Goal: Task Accomplishment & Management: Use online tool/utility

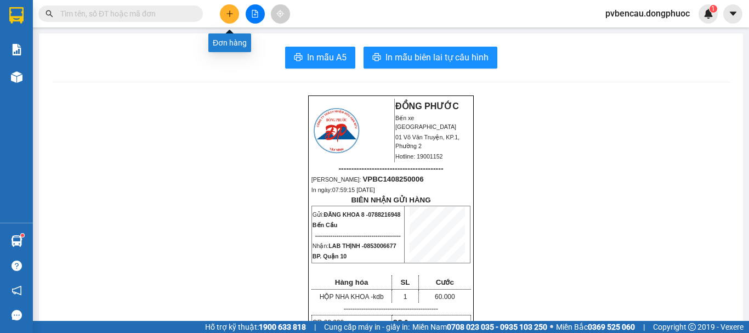
click at [222, 14] on button at bounding box center [229, 13] width 19 height 19
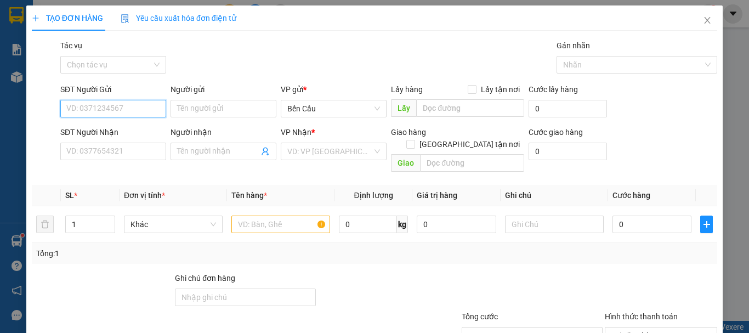
click at [98, 101] on input "SĐT Người Gửi" at bounding box center [113, 109] width 106 height 18
click at [117, 123] on div "0933716719 - SANG" at bounding box center [112, 131] width 105 height 18
type input "0933716719"
type input "SANG"
type input "0983349457"
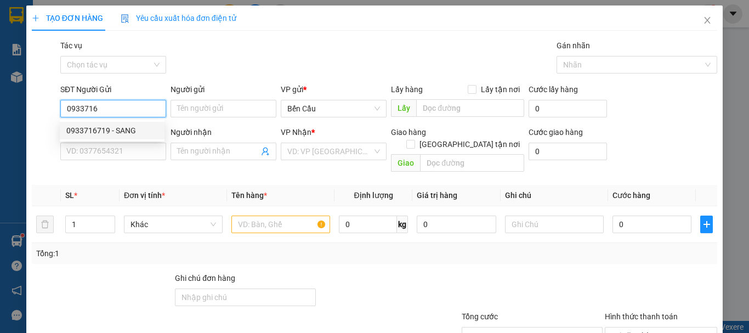
type input "PHÚ"
type input "20.000"
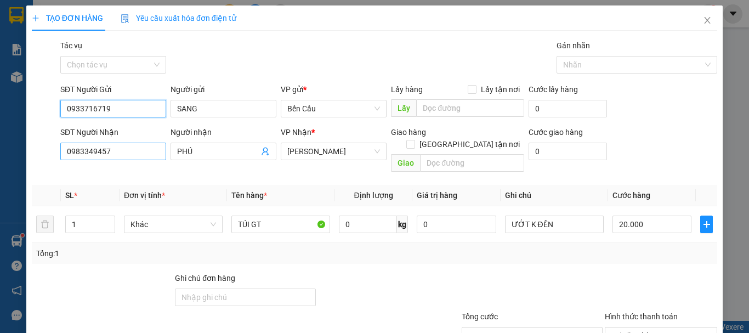
type input "0933716719"
drag, startPoint x: 132, startPoint y: 153, endPoint x: 58, endPoint y: 162, distance: 74.1
click at [58, 162] on div "SĐT Người Nhận 0983349457 0983349457" at bounding box center [113, 151] width 110 height 50
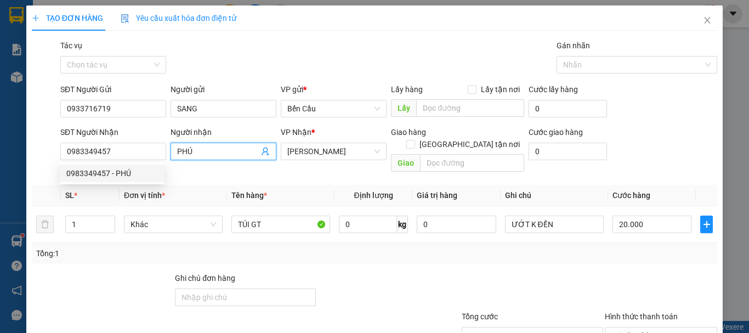
click at [262, 154] on icon "user-add" at bounding box center [265, 151] width 9 height 9
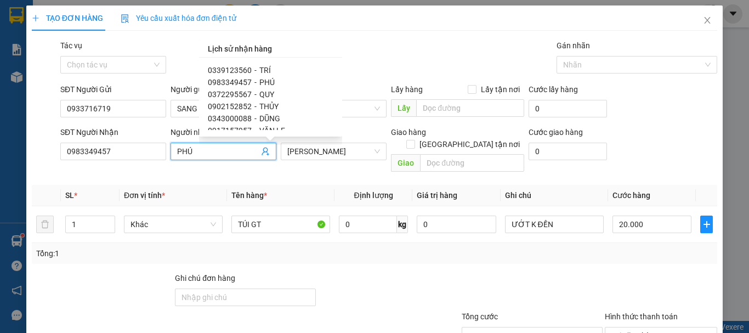
click at [238, 118] on span "0343000088" at bounding box center [230, 118] width 44 height 9
type input "0343000088"
type input "DŨNG"
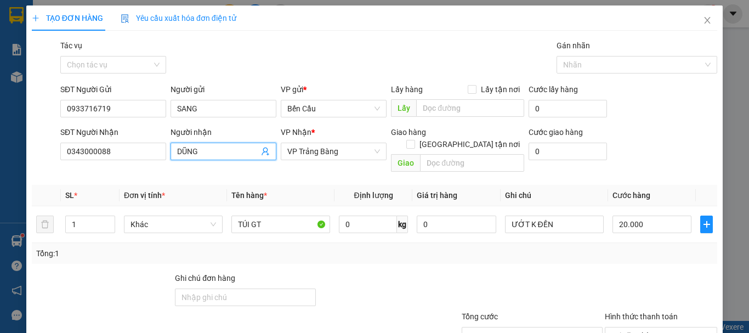
click at [261, 153] on icon "user-add" at bounding box center [265, 151] width 9 height 9
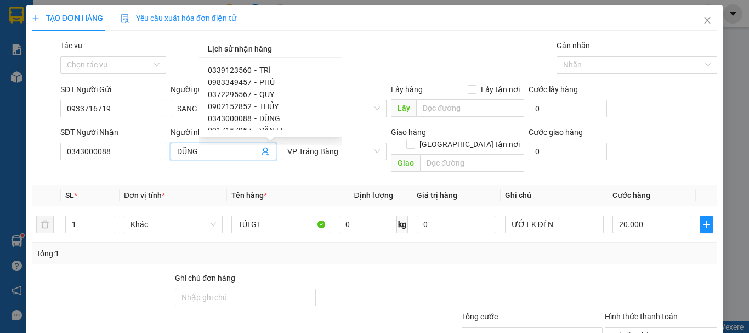
click at [266, 119] on span "DŨNG" at bounding box center [269, 118] width 21 height 9
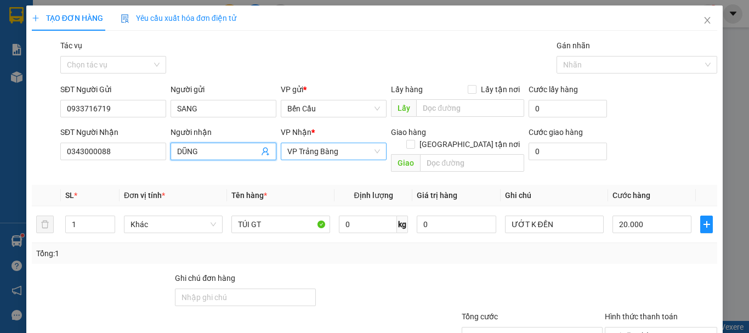
click at [367, 154] on span "VP Trảng Bàng" at bounding box center [333, 151] width 93 height 16
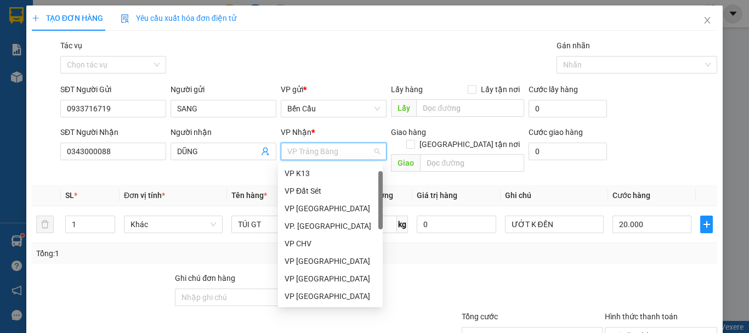
scroll to position [18, 0]
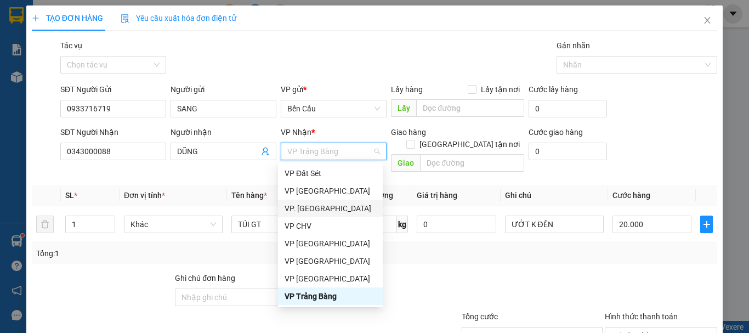
type input "G"
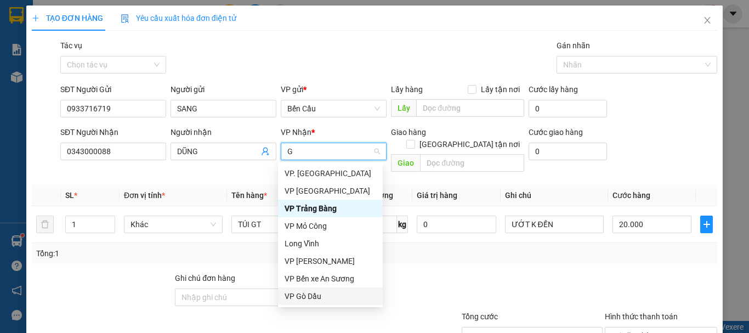
click at [318, 297] on div "VP Gò Dầu" at bounding box center [331, 296] width 92 height 12
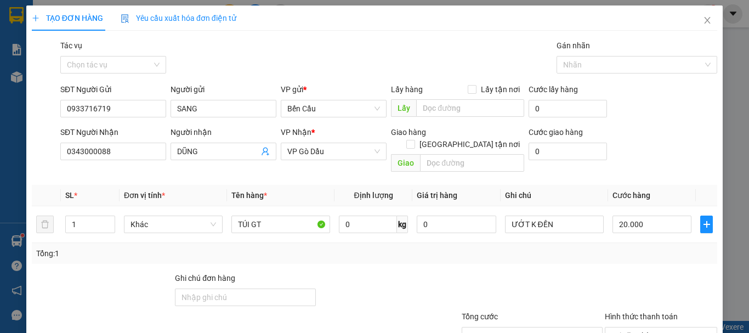
click at [329, 185] on th "Tên hàng *" at bounding box center [281, 195] width 108 height 21
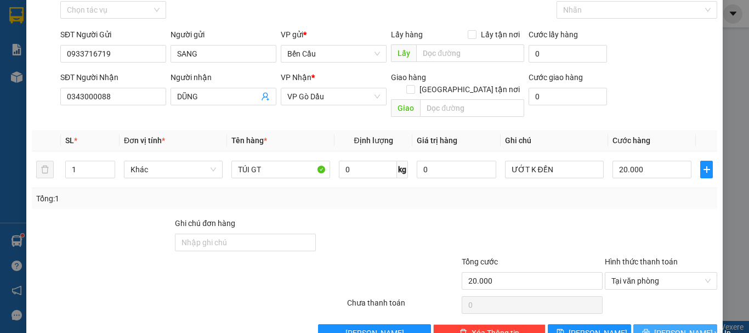
click at [649, 329] on icon "printer" at bounding box center [646, 332] width 7 height 7
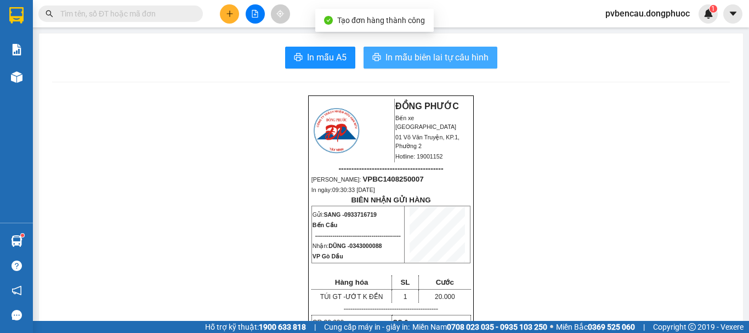
click at [436, 61] on span "In mẫu biên lai tự cấu hình" at bounding box center [437, 57] width 103 height 14
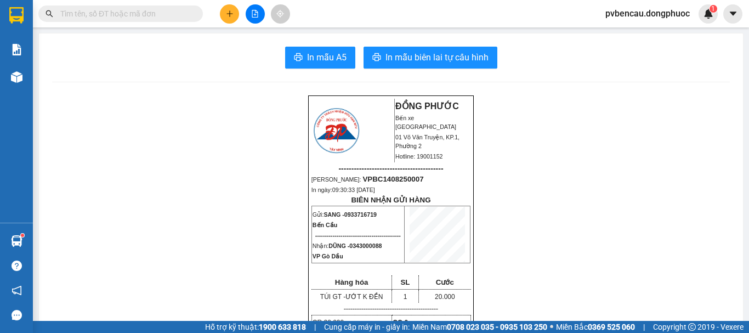
drag, startPoint x: 376, startPoint y: 334, endPoint x: 0, endPoint y: 354, distance: 376.8
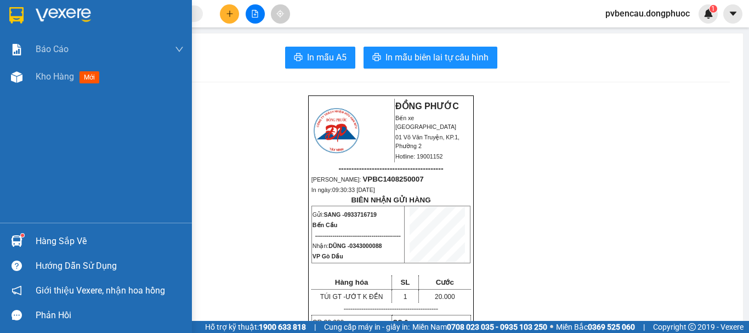
click at [31, 233] on div "Hàng sắp về" at bounding box center [96, 241] width 192 height 25
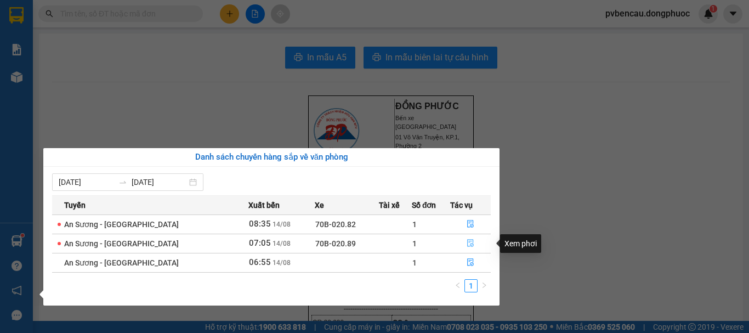
click at [472, 241] on icon "file-done" at bounding box center [471, 243] width 8 height 8
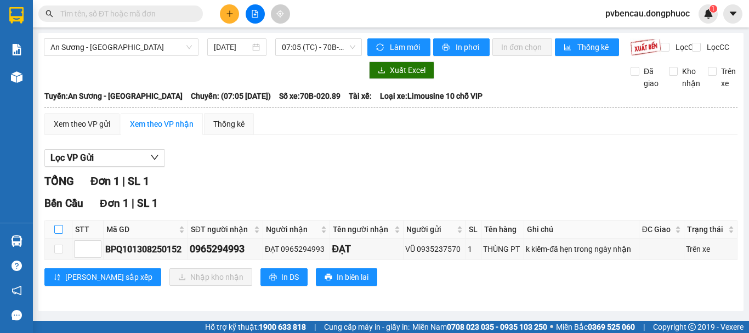
click at [59, 234] on input "checkbox" at bounding box center [58, 229] width 9 height 9
checkbox input "true"
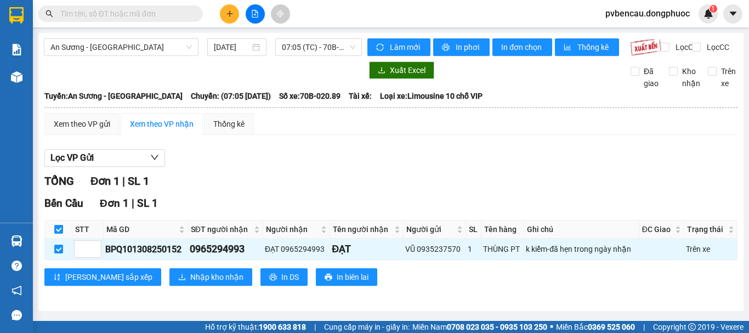
checkbox input "true"
click at [190, 279] on span "Nhập kho nhận" at bounding box center [216, 277] width 53 height 12
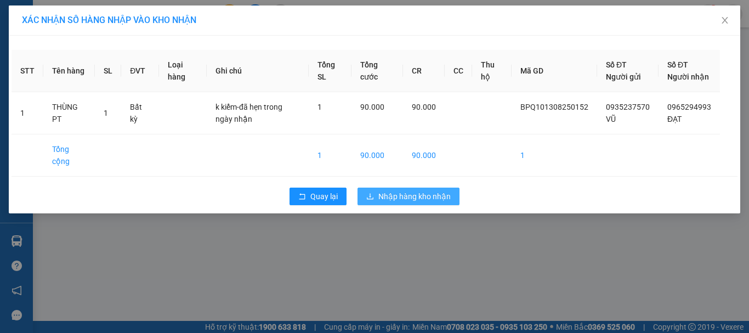
click at [429, 202] on span "Nhập hàng kho nhận" at bounding box center [414, 196] width 72 height 12
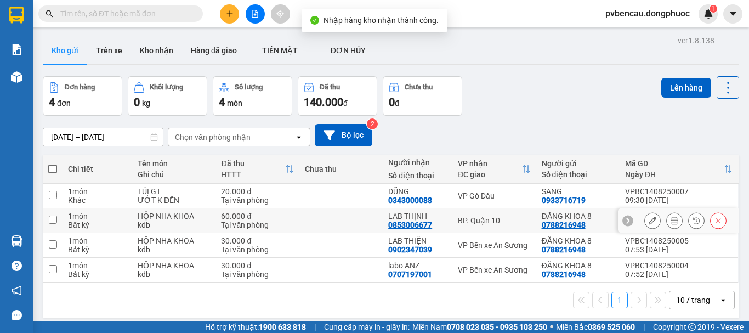
scroll to position [50, 0]
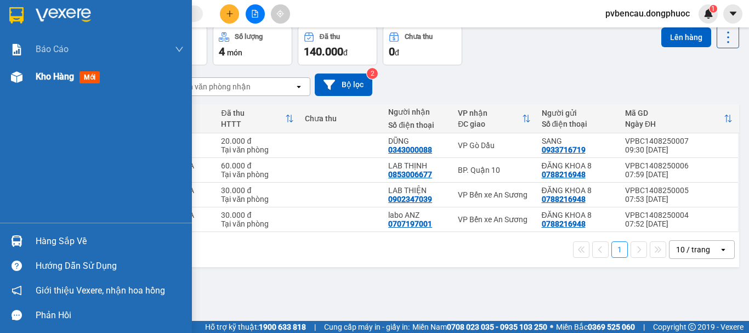
click at [20, 78] on img at bounding box center [17, 77] width 12 height 12
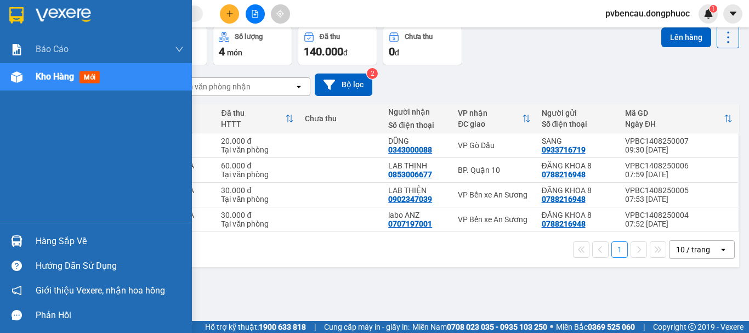
click at [75, 238] on div "Hàng sắp về" at bounding box center [110, 241] width 148 height 16
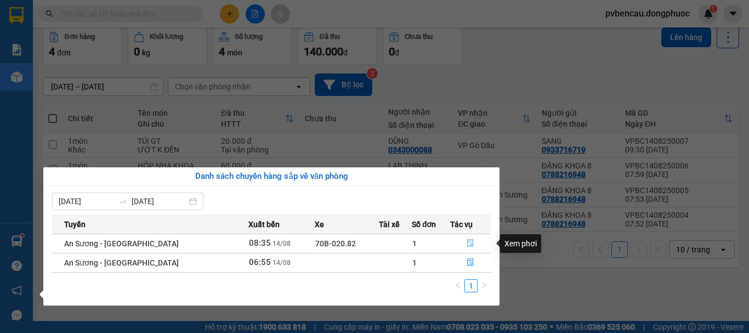
click at [467, 244] on icon "file-done" at bounding box center [471, 243] width 8 height 8
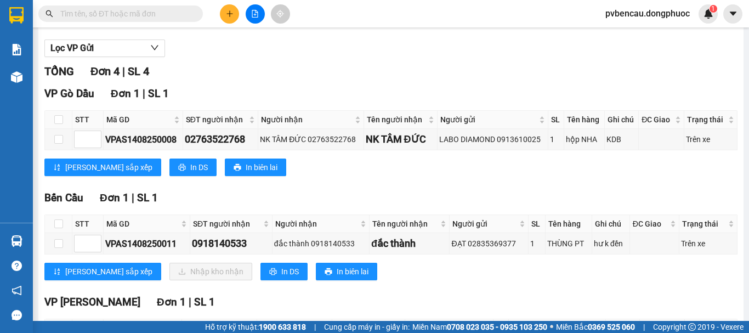
scroll to position [55, 0]
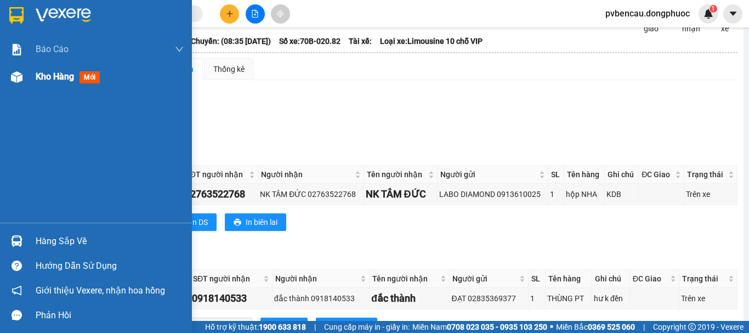
click at [41, 84] on div "Kho hàng mới" at bounding box center [110, 76] width 148 height 27
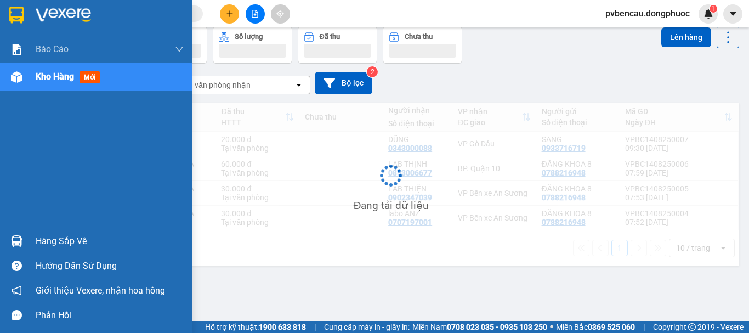
scroll to position [50, 0]
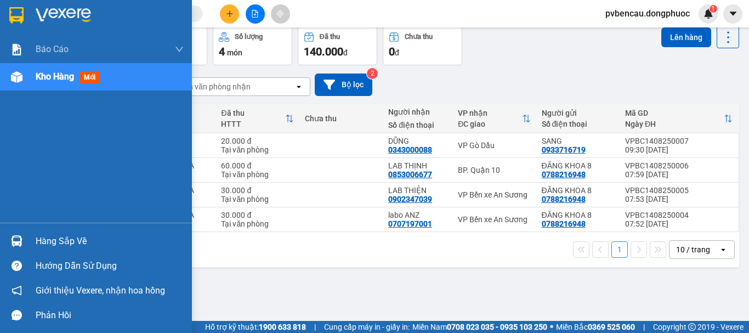
click at [15, 76] on img at bounding box center [17, 77] width 12 height 12
click at [61, 250] on div "Hàng sắp về" at bounding box center [96, 241] width 192 height 25
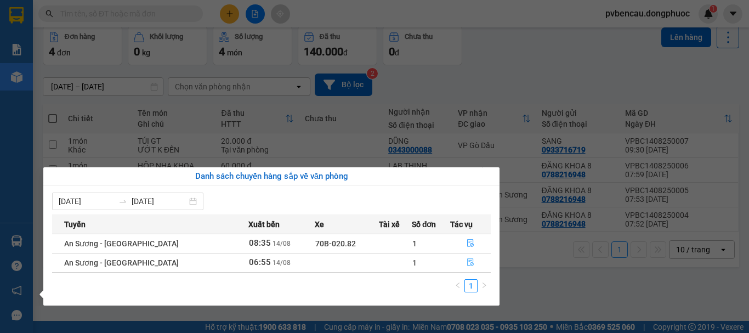
click at [464, 264] on button "button" at bounding box center [470, 263] width 39 height 18
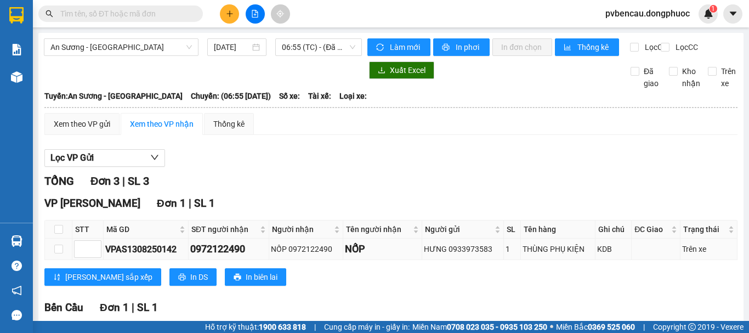
scroll to position [110, 0]
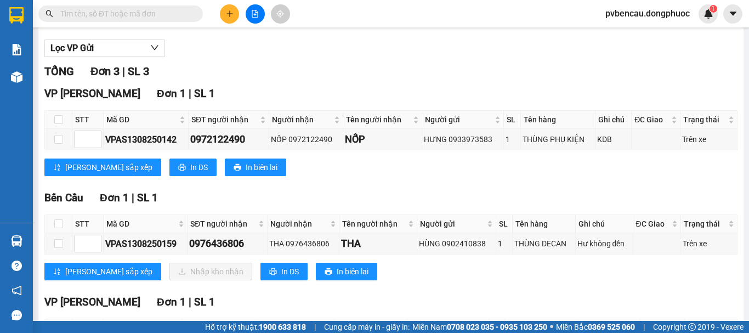
click at [337, 199] on div "Bến Cầu Đơn 1 | SL 1" at bounding box center [390, 198] width 693 height 16
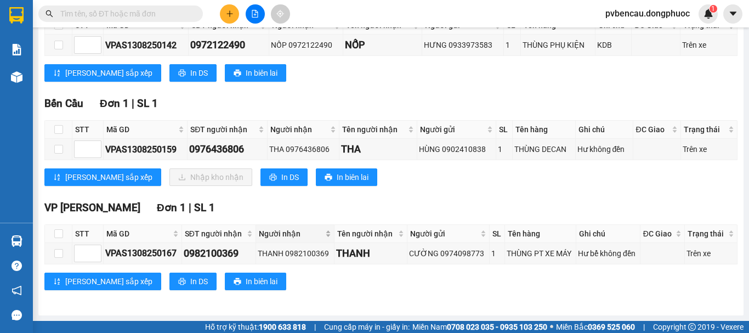
scroll to position [159, 0]
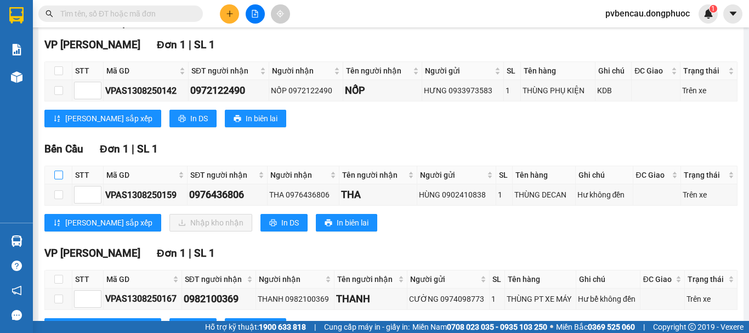
click at [61, 179] on input "checkbox" at bounding box center [58, 175] width 9 height 9
checkbox input "true"
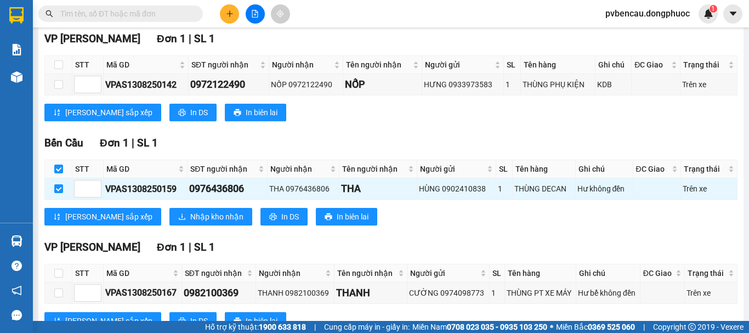
scroll to position [213, 0]
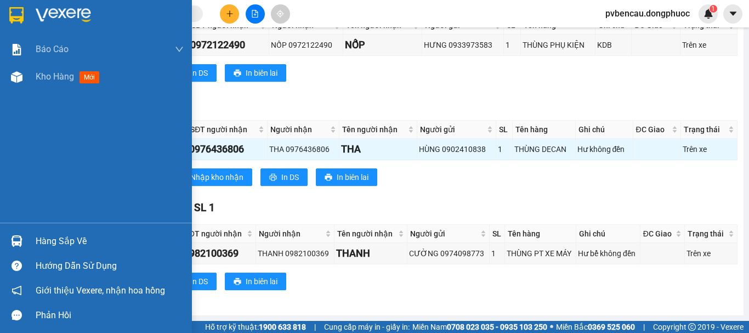
click at [19, 244] on img at bounding box center [17, 241] width 12 height 12
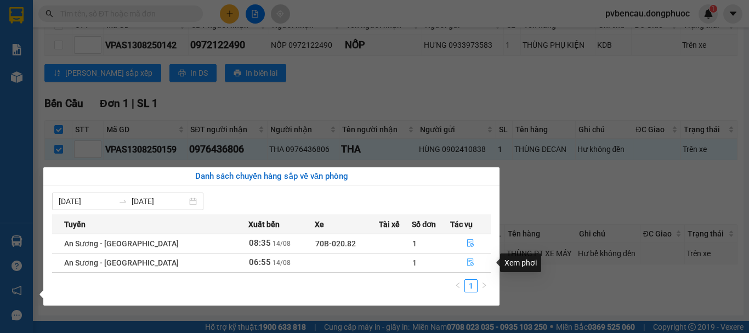
click at [469, 265] on icon "file-done" at bounding box center [471, 262] width 8 height 8
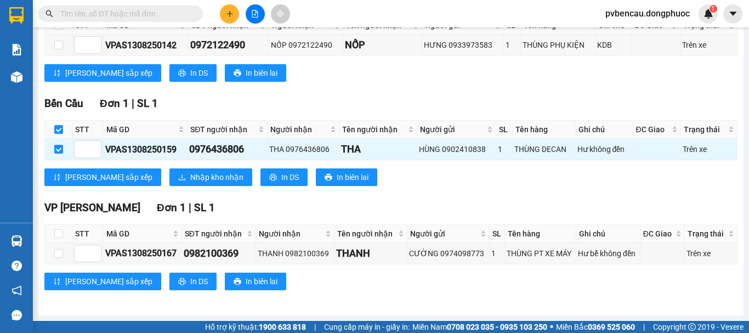
click at [65, 131] on th at bounding box center [58, 130] width 27 height 18
click at [62, 131] on input "checkbox" at bounding box center [58, 129] width 9 height 9
checkbox input "false"
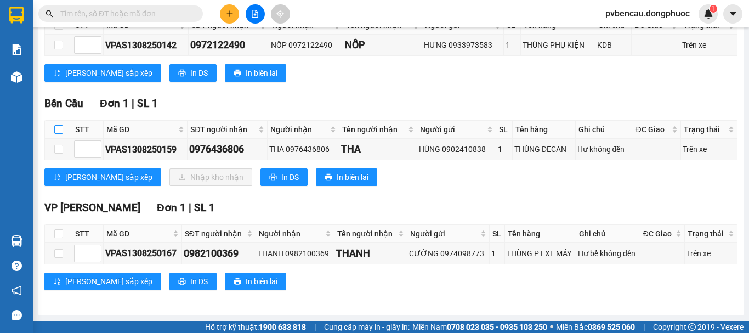
scroll to position [0, 0]
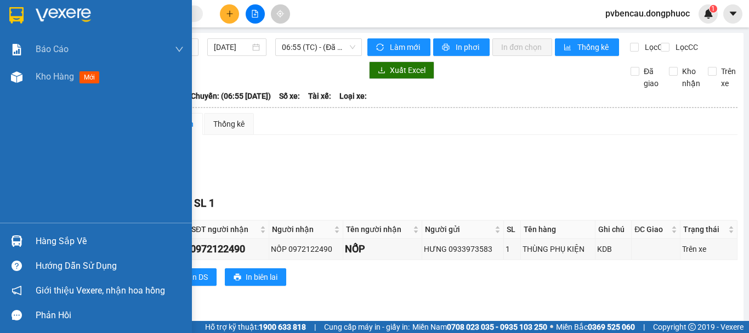
click at [21, 241] on img at bounding box center [17, 241] width 12 height 12
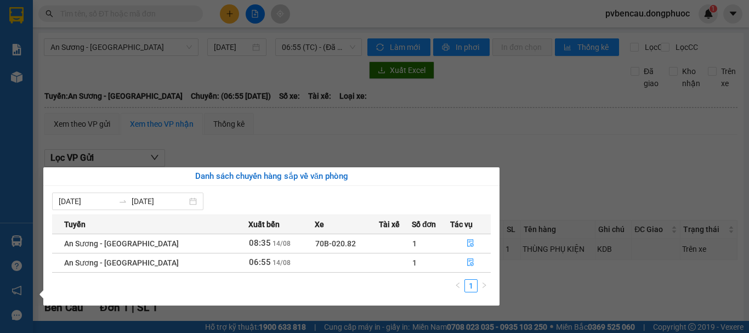
click at [590, 168] on section "Kết quả tìm kiếm ( 0 ) Bộ lọc No Data pvbencau.dongphuoc 1 Báo cáo Mẫu 1: Báo c…" at bounding box center [374, 166] width 749 height 333
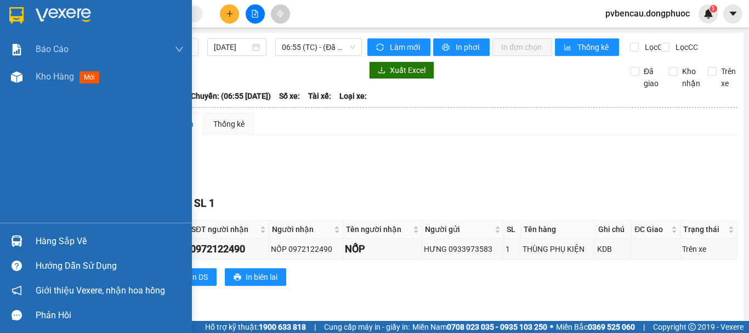
click at [32, 240] on div "Hàng sắp về" at bounding box center [96, 241] width 192 height 25
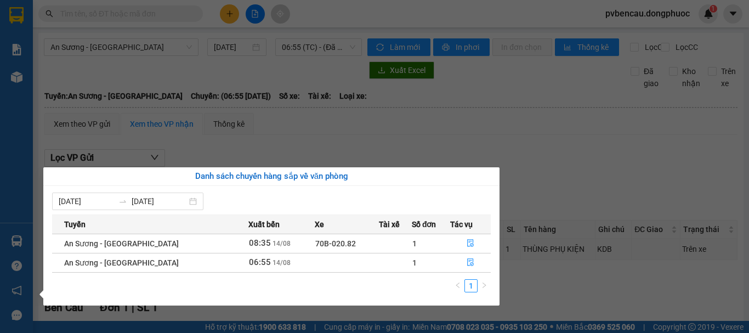
click at [568, 184] on section "Kết quả tìm kiếm ( 0 ) Bộ lọc No Data pvbencau.dongphuoc 1 Báo cáo Mẫu 1: Báo c…" at bounding box center [374, 166] width 749 height 333
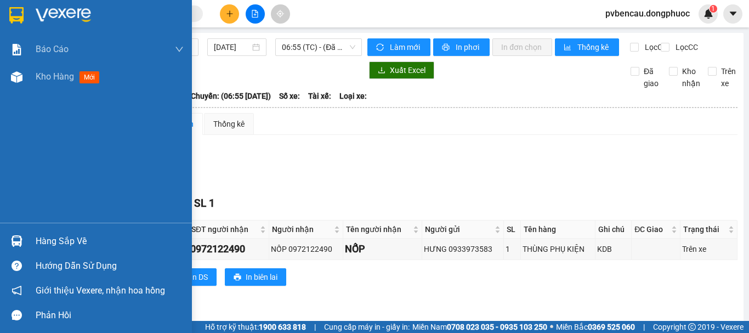
click at [16, 242] on img at bounding box center [17, 241] width 12 height 12
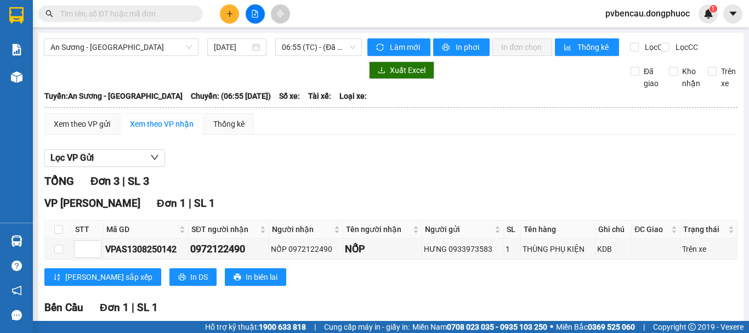
click at [596, 166] on section "Kết quả tìm kiếm ( 0 ) Bộ lọc No Data pvbencau.dongphuoc 1 Báo cáo Mẫu 1: Báo c…" at bounding box center [374, 166] width 749 height 333
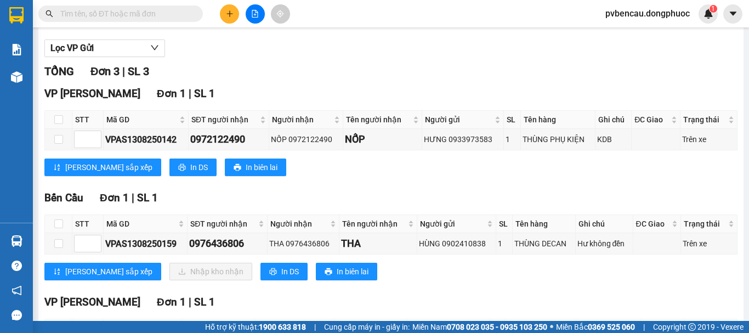
click at [132, 39] on div "Xem theo VP gửi Xem theo VP nhận Thống kê Lọc VP Gửi TỔNG Đơn 3 | SL 3 VP [GEO…" at bounding box center [390, 200] width 693 height 395
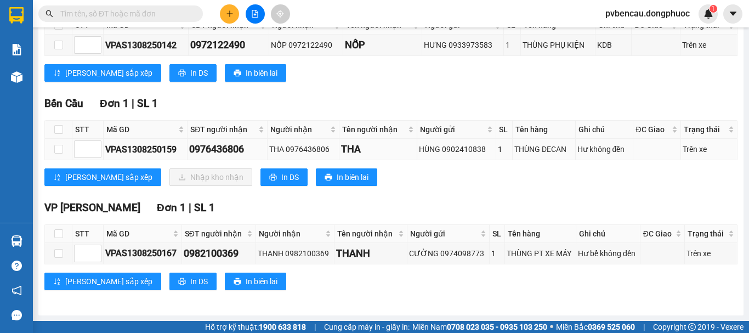
scroll to position [0, 0]
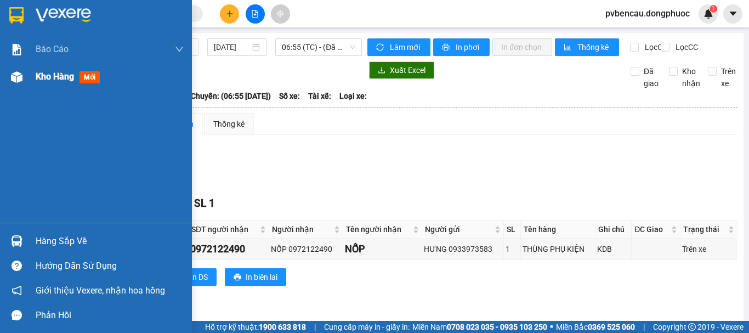
click at [18, 79] on img at bounding box center [17, 77] width 12 height 12
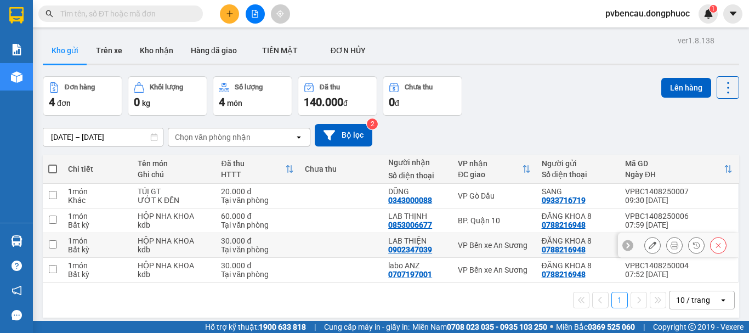
click at [152, 249] on div "kdb" at bounding box center [174, 249] width 72 height 9
checkbox input "true"
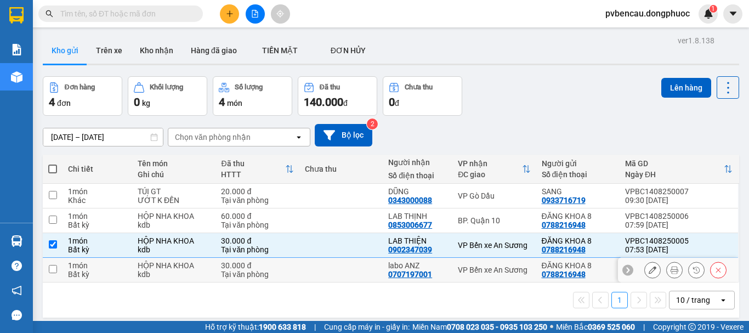
click at [160, 267] on div "HỘP NHA KHOA" at bounding box center [174, 265] width 72 height 9
checkbox input "true"
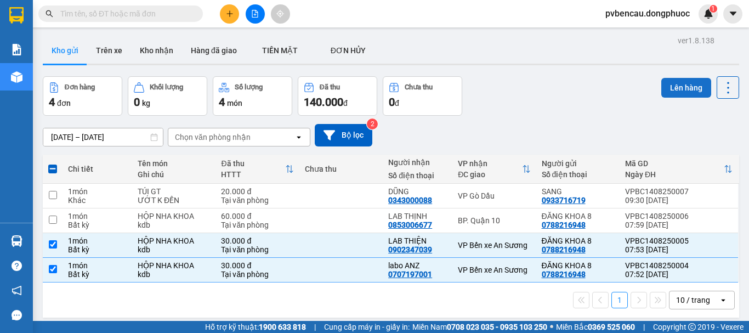
click at [677, 88] on button "Lên hàng" at bounding box center [687, 88] width 50 height 20
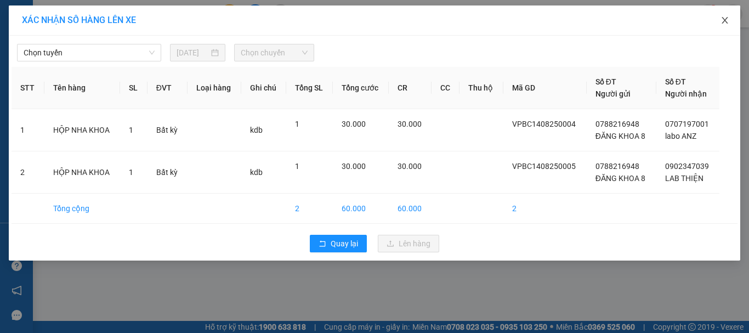
click at [728, 20] on icon "close" at bounding box center [725, 20] width 9 height 9
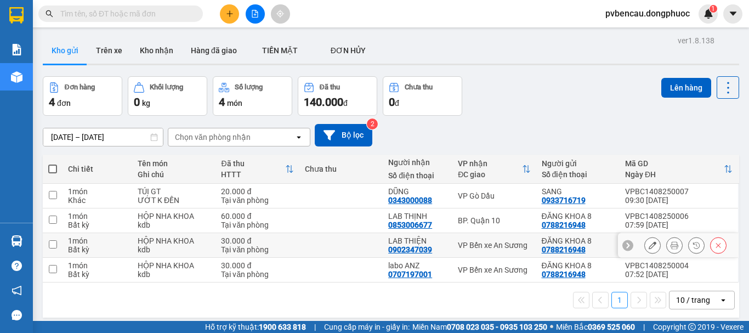
click at [284, 249] on div "Tại văn phòng" at bounding box center [257, 249] width 72 height 9
checkbox input "true"
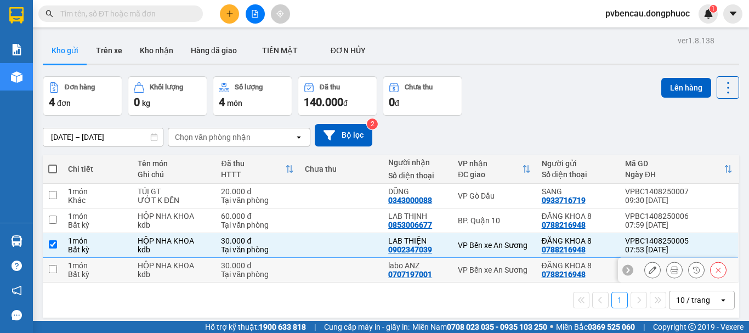
click at [261, 268] on div "30.000 đ" at bounding box center [257, 265] width 72 height 9
checkbox input "true"
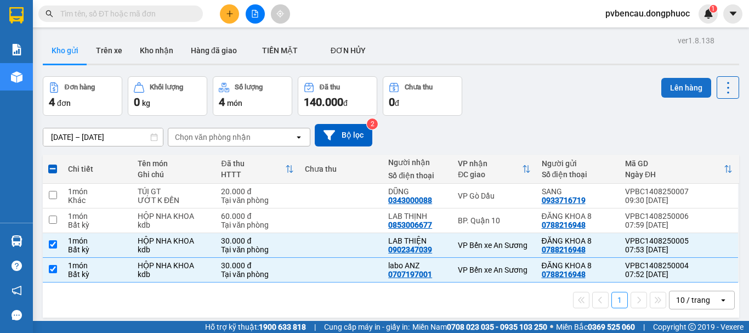
click at [682, 90] on button "Lên hàng" at bounding box center [687, 88] width 50 height 20
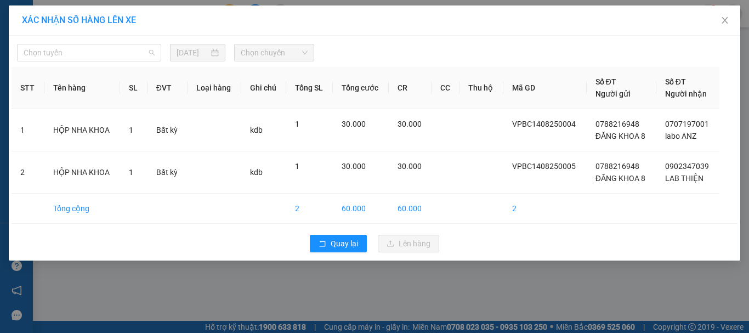
drag, startPoint x: 129, startPoint y: 54, endPoint x: 118, endPoint y: 88, distance: 35.2
click at [130, 54] on span "Chọn tuyến" at bounding box center [89, 52] width 131 height 16
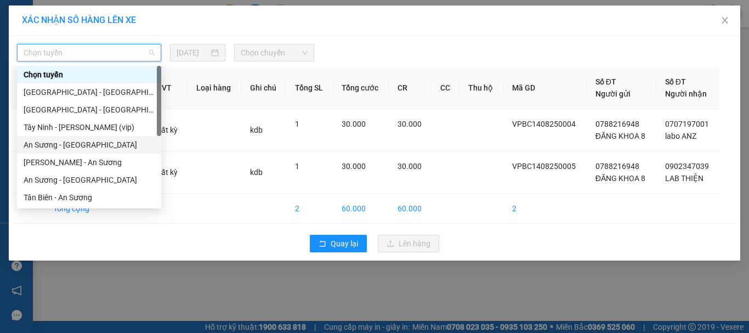
click at [71, 147] on div "An Sương - [GEOGRAPHIC_DATA]" at bounding box center [89, 145] width 131 height 12
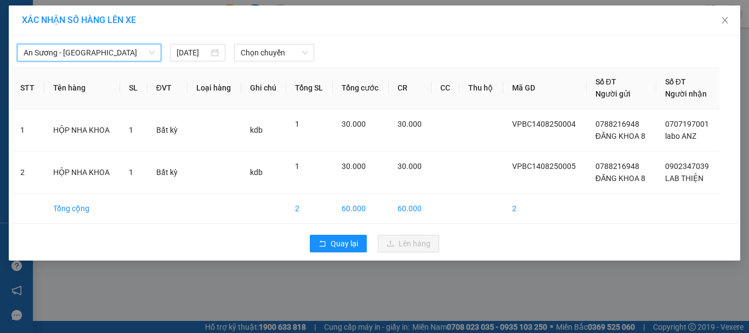
click at [82, 50] on span "An Sương - [GEOGRAPHIC_DATA]" at bounding box center [89, 52] width 131 height 16
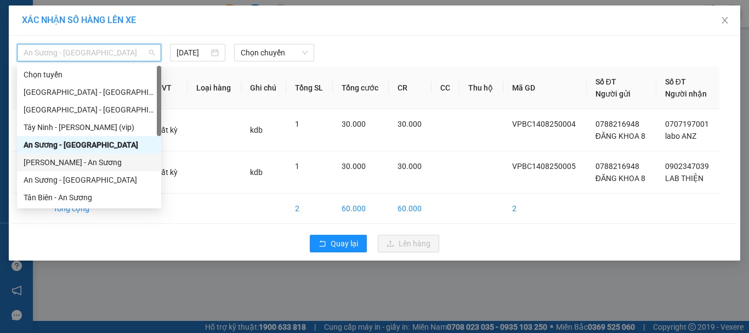
click at [70, 162] on div "[PERSON_NAME] - An Sương" at bounding box center [89, 162] width 131 height 12
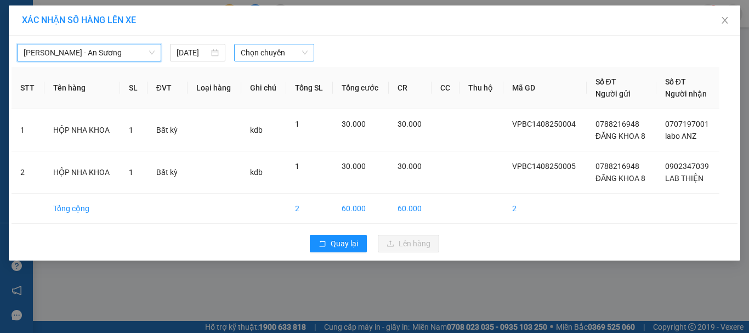
click at [261, 55] on span "Chọn chuyến" at bounding box center [274, 52] width 67 height 16
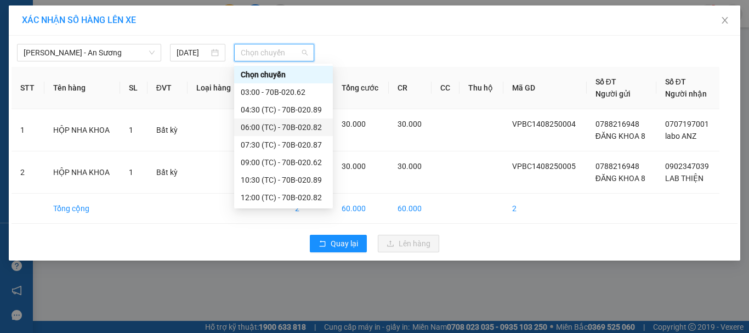
scroll to position [53, 0]
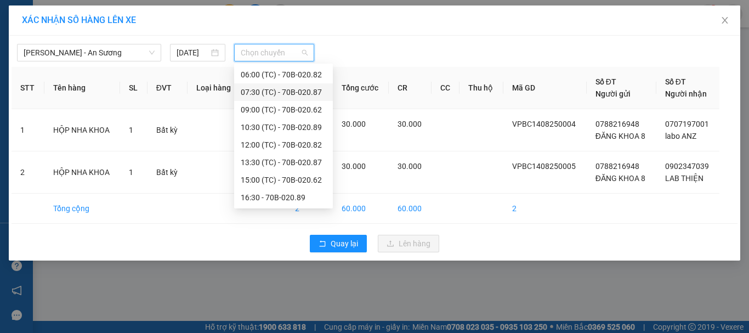
click at [276, 93] on div "07:30 (TC) - 70B-020.87" at bounding box center [284, 92] width 86 height 12
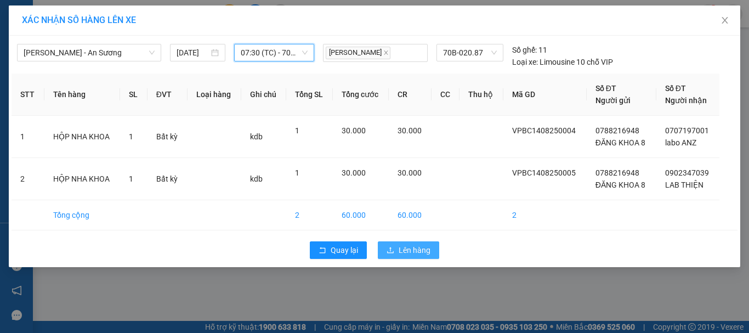
click at [406, 252] on span "Lên hàng" at bounding box center [415, 250] width 32 height 12
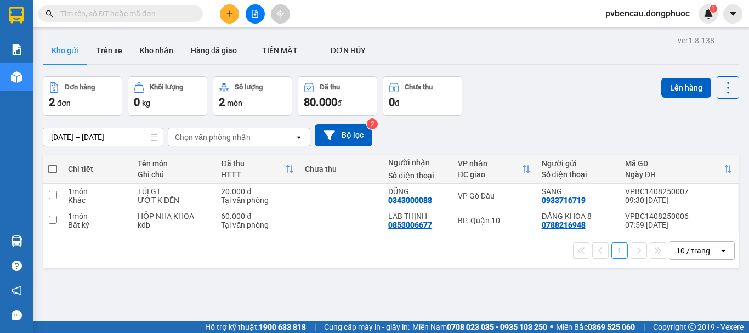
drag, startPoint x: 148, startPoint y: 270, endPoint x: 151, endPoint y: 248, distance: 21.7
click at [148, 270] on div "ver 1.8.138 Kho gửi Trên xe Kho nhận Hàng đã giao TIỀN MẶT ĐƠN HỦY Đơn hàng 2…" at bounding box center [390, 199] width 705 height 333
click at [145, 221] on div "kdb" at bounding box center [174, 225] width 72 height 9
checkbox input "true"
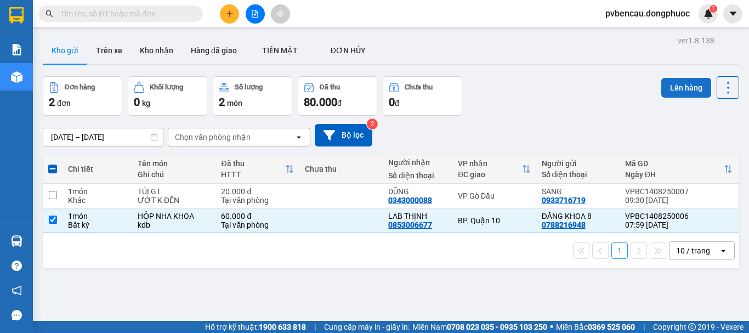
click at [687, 87] on button "Lên hàng" at bounding box center [687, 88] width 50 height 20
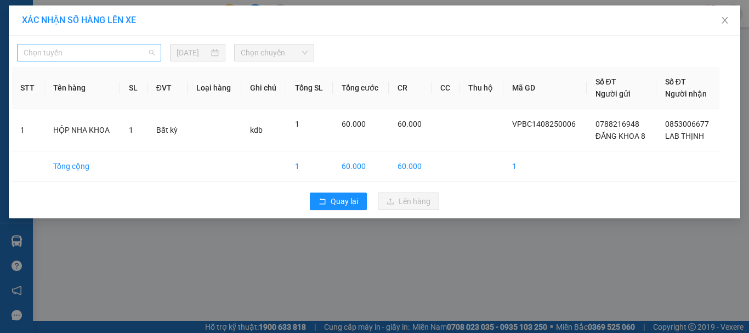
click at [95, 54] on span "Chọn tuyến" at bounding box center [89, 52] width 131 height 16
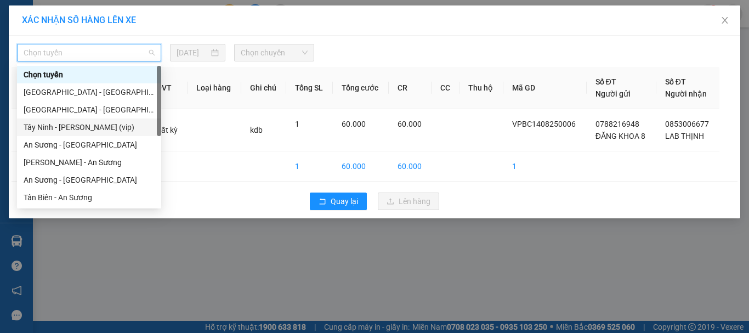
click at [84, 127] on div "Tây Ninh - [PERSON_NAME] (vip)" at bounding box center [89, 127] width 131 height 12
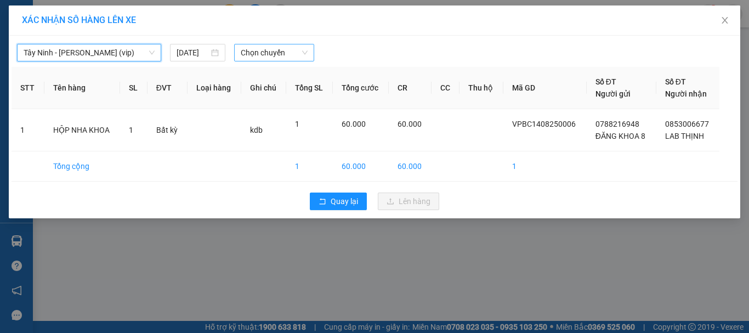
click at [287, 59] on span "Chọn chuyến" at bounding box center [274, 52] width 67 height 16
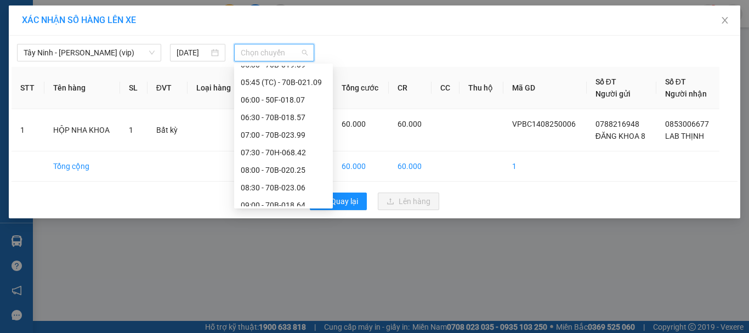
scroll to position [195, 0]
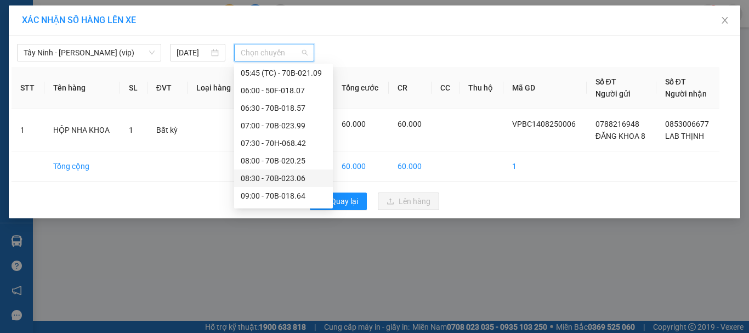
click at [275, 178] on div "08:30 - 70B-023.06" at bounding box center [284, 178] width 86 height 12
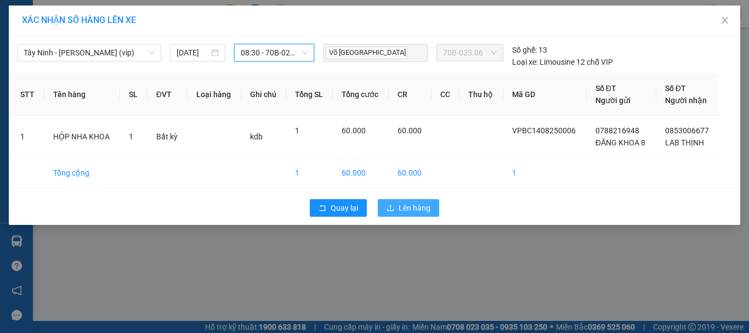
click at [392, 208] on icon "upload" at bounding box center [391, 208] width 8 height 8
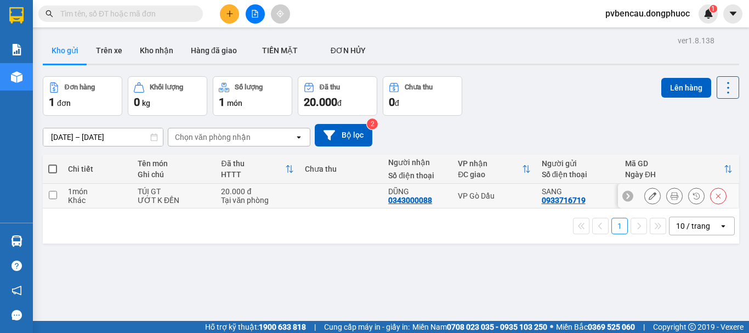
click at [179, 194] on div "TÚI GT" at bounding box center [174, 191] width 72 height 9
checkbox input "true"
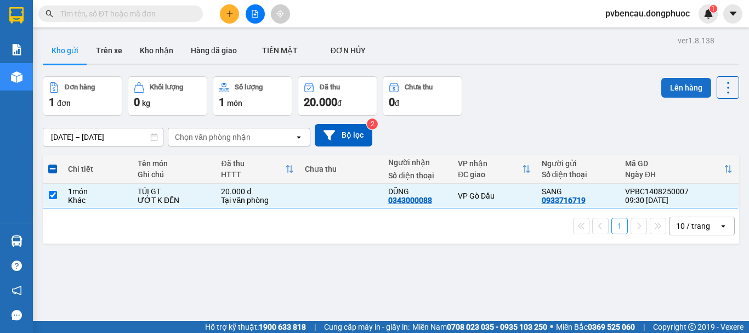
click at [669, 86] on button "Lên hàng" at bounding box center [687, 88] width 50 height 20
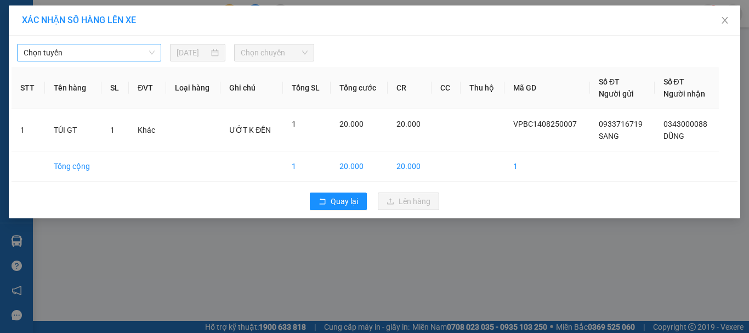
click at [100, 46] on span "Chọn tuyến" at bounding box center [89, 52] width 131 height 16
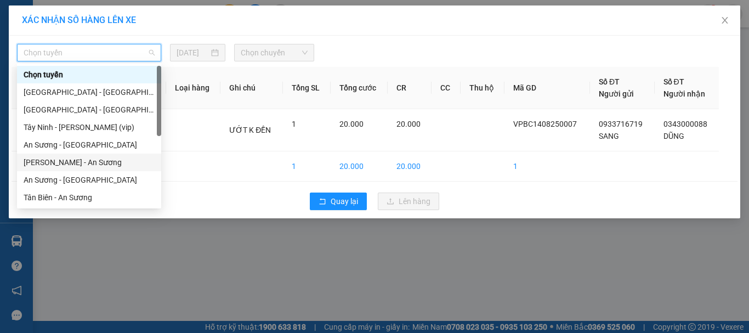
click at [73, 160] on div "[PERSON_NAME] - An Sương" at bounding box center [89, 162] width 131 height 12
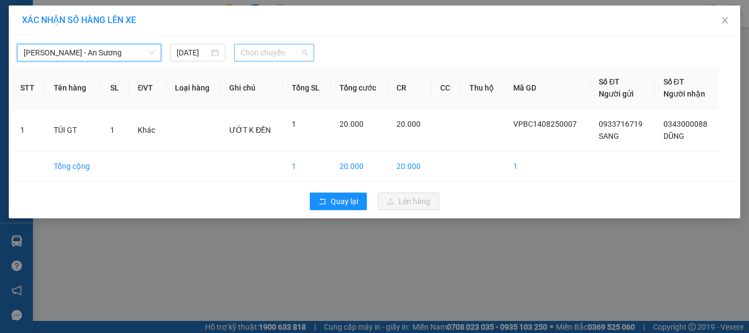
click at [281, 53] on span "Chọn chuyến" at bounding box center [274, 52] width 67 height 16
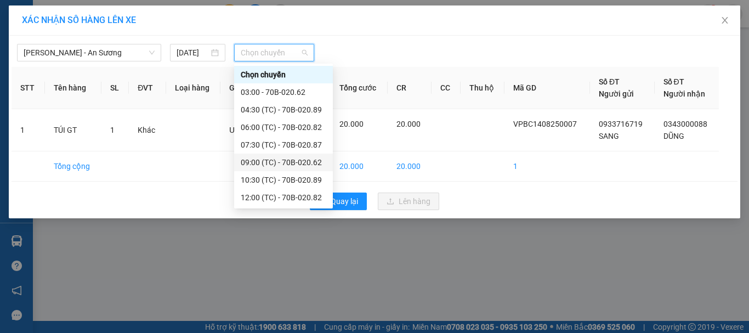
click at [294, 161] on div "09:00 (TC) - 70B-020.62" at bounding box center [284, 162] width 86 height 12
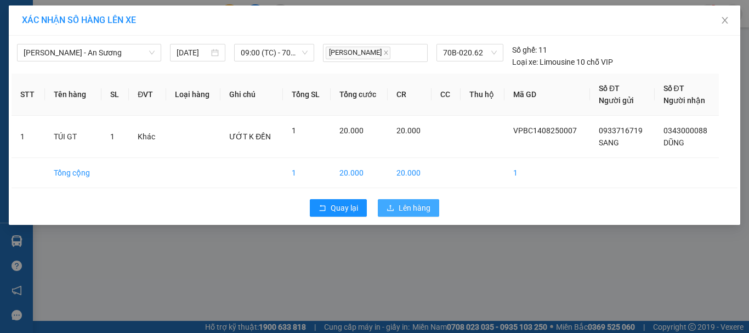
click at [400, 204] on span "Lên hàng" at bounding box center [415, 208] width 32 height 12
